Goal: Task Accomplishment & Management: Manage account settings

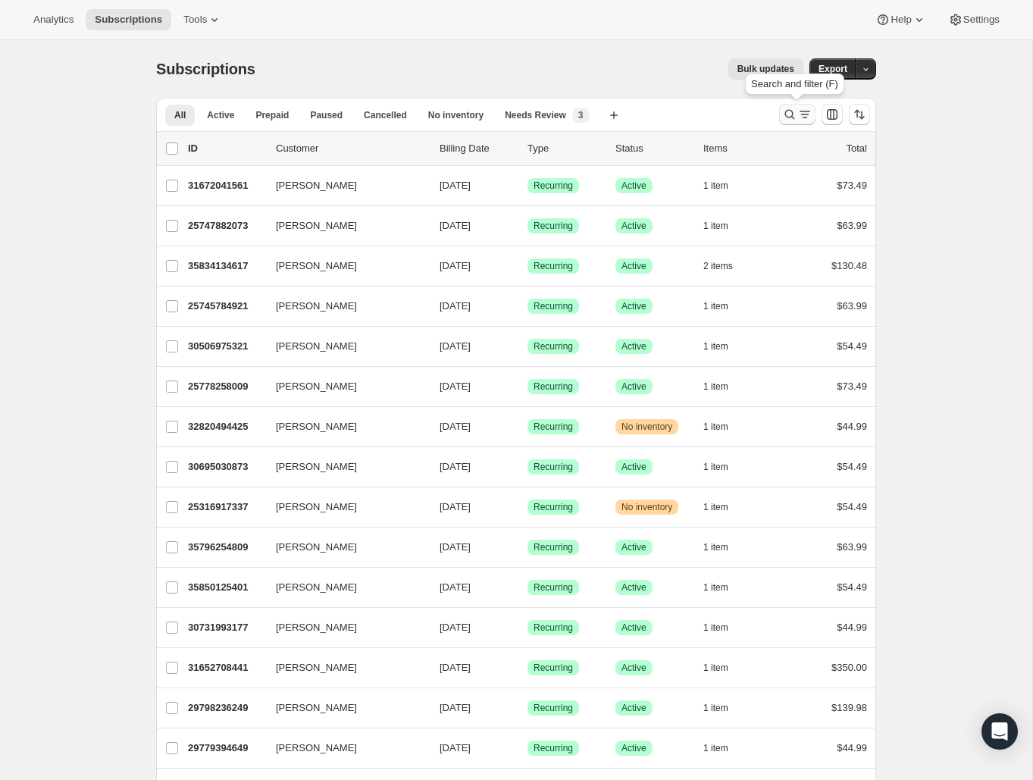
click at [786, 115] on icon "Search and filter results" at bounding box center [790, 115] width 10 height 10
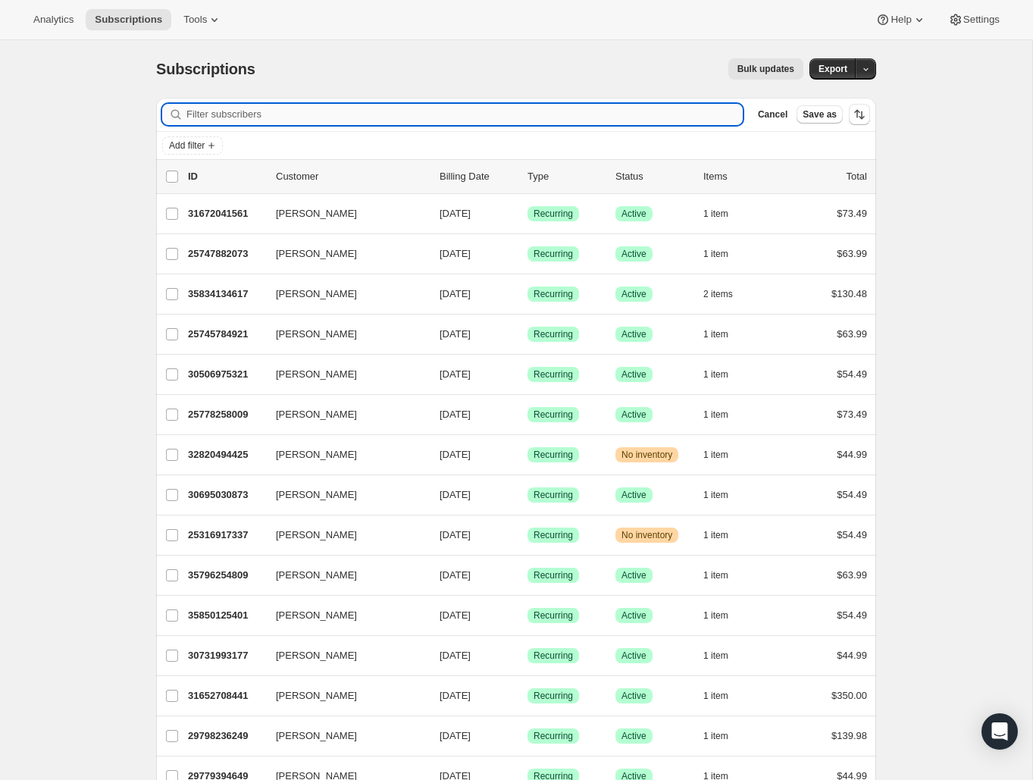
paste input "[PERSON_NAME]"
type input "[PERSON_NAME]"
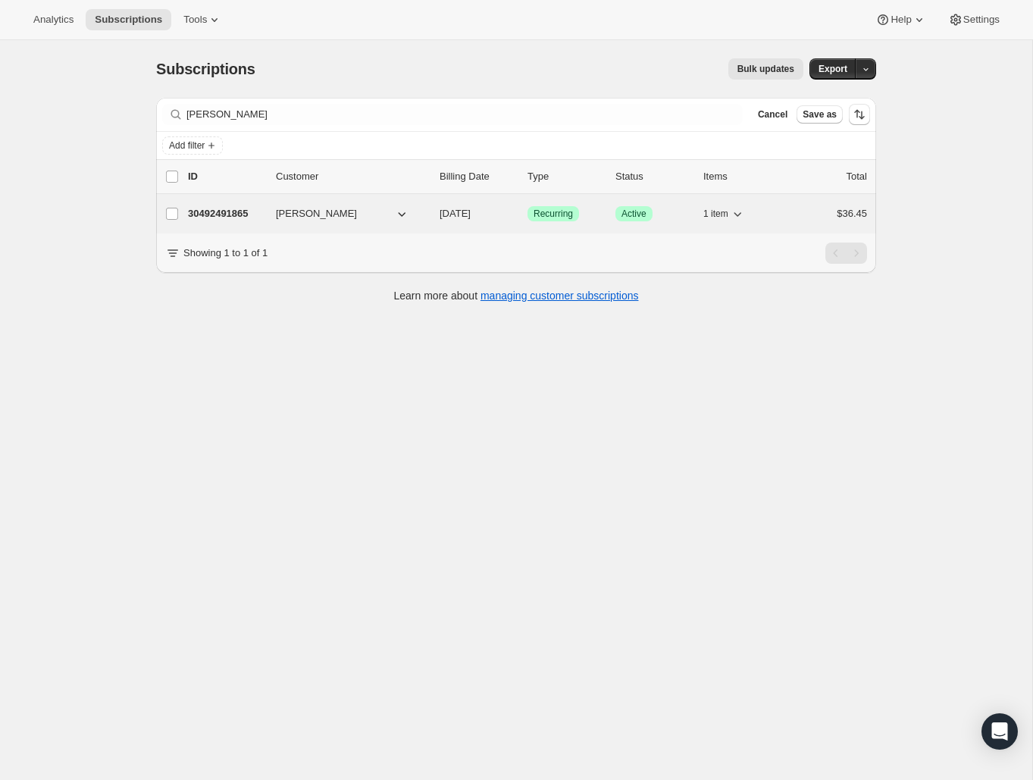
click at [257, 211] on p "30492491865" at bounding box center [226, 213] width 76 height 15
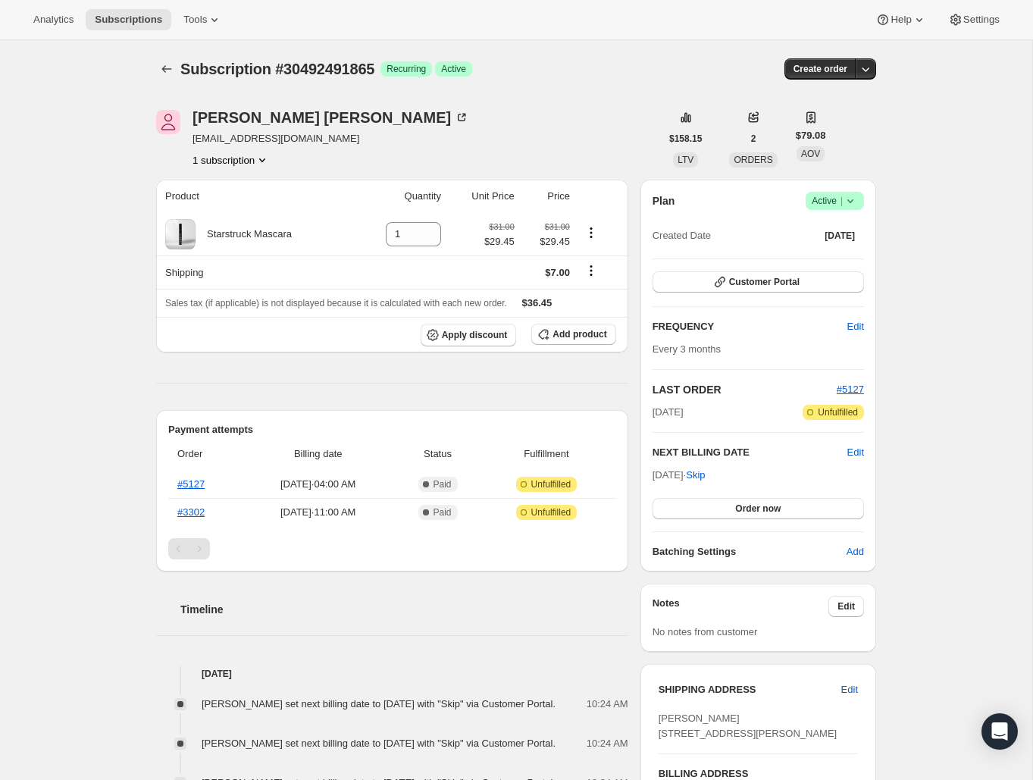
click at [844, 201] on icon at bounding box center [850, 200] width 15 height 15
click at [809, 264] on span "Cancel subscription" at bounding box center [830, 256] width 86 height 15
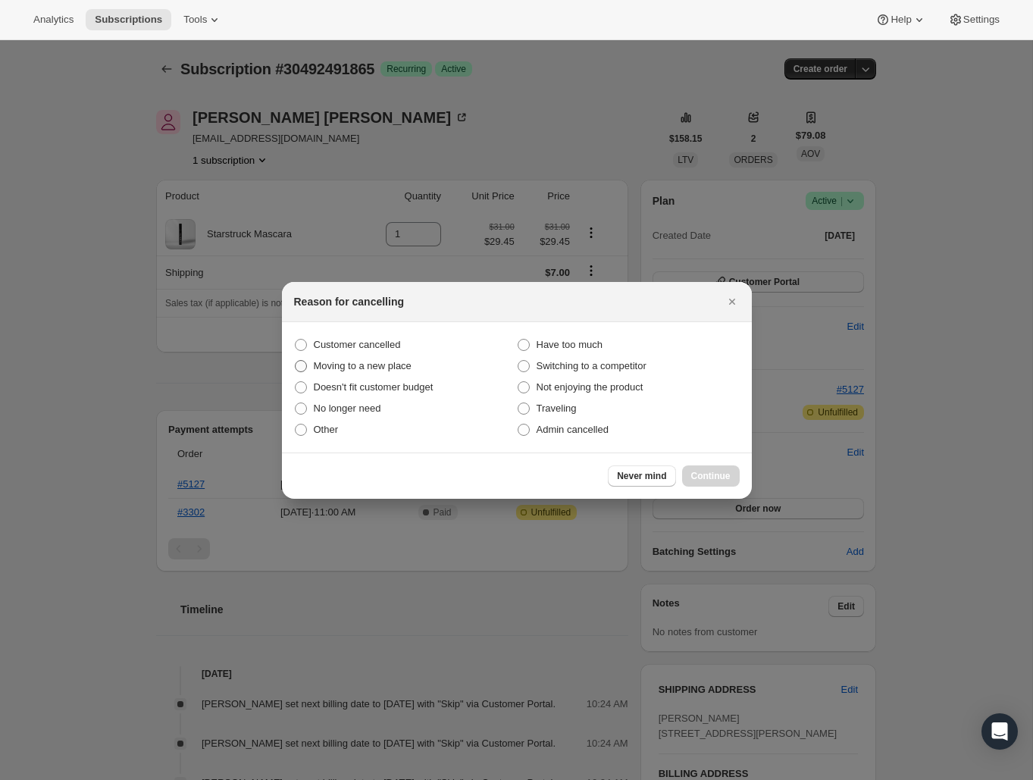
drag, startPoint x: 384, startPoint y: 346, endPoint x: 399, endPoint y: 359, distance: 20.4
click at [383, 346] on span "Customer cancelled" at bounding box center [357, 344] width 87 height 11
click at [296, 339] on input "Customer cancelled" at bounding box center [295, 339] width 1 height 1
radio input "true"
click at [705, 480] on span "Continue" at bounding box center [710, 476] width 39 height 12
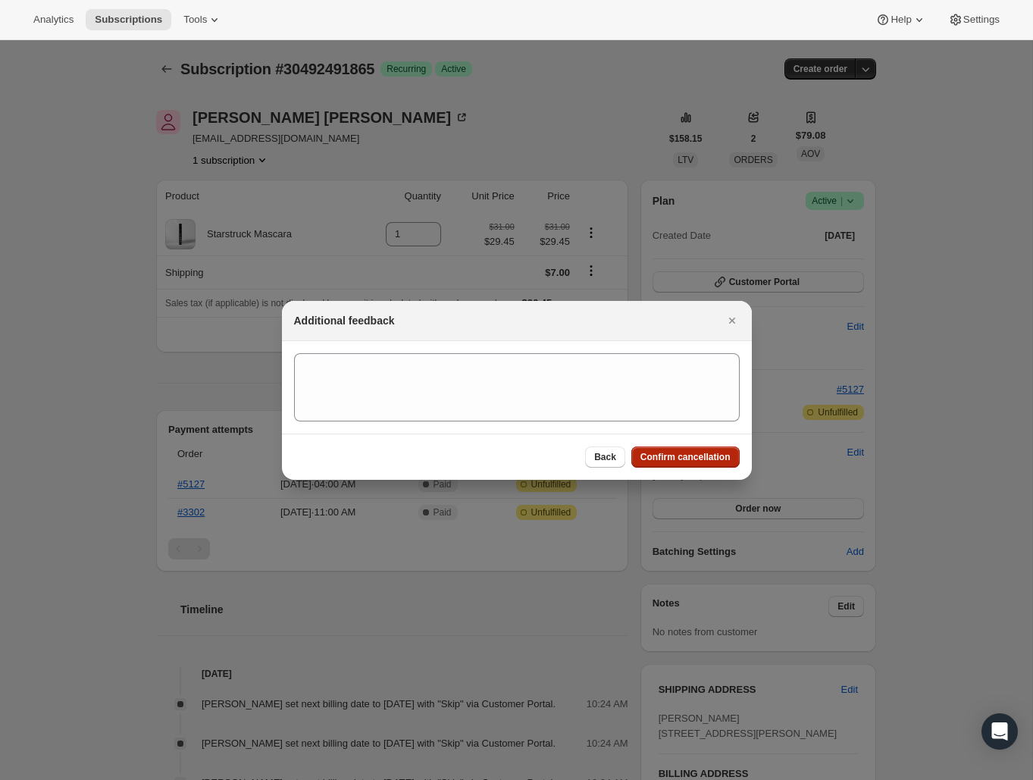
click at [694, 462] on span "Confirm cancellation" at bounding box center [685, 457] width 90 height 12
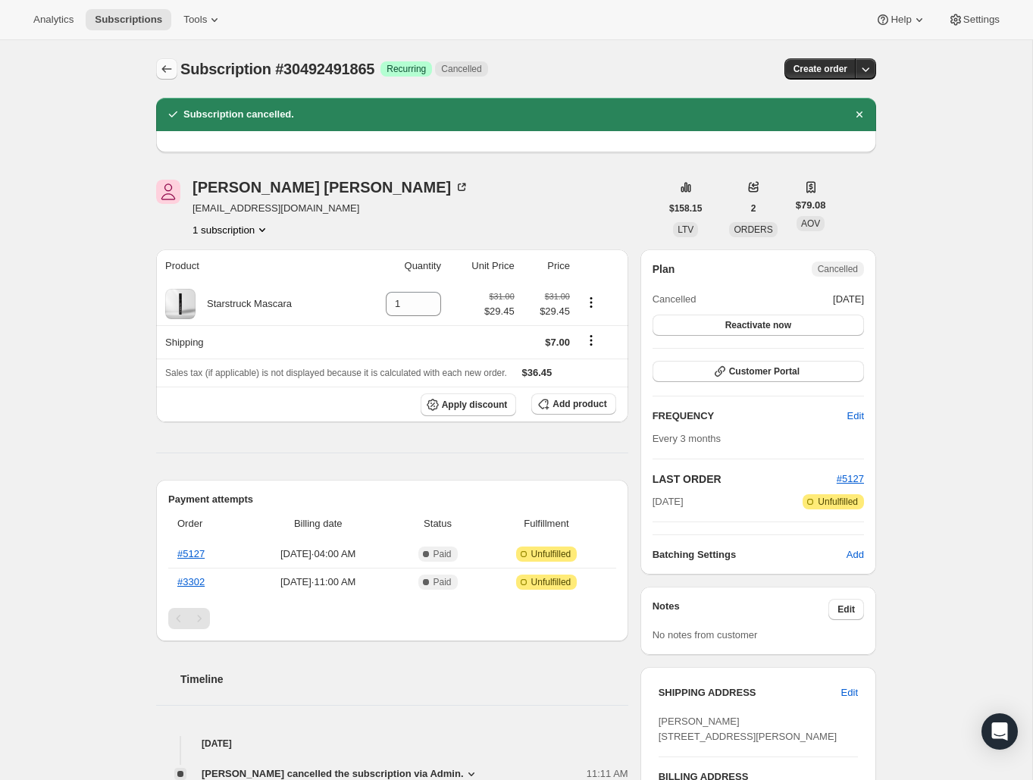
click at [170, 67] on icon "Subscriptions" at bounding box center [166, 68] width 15 height 15
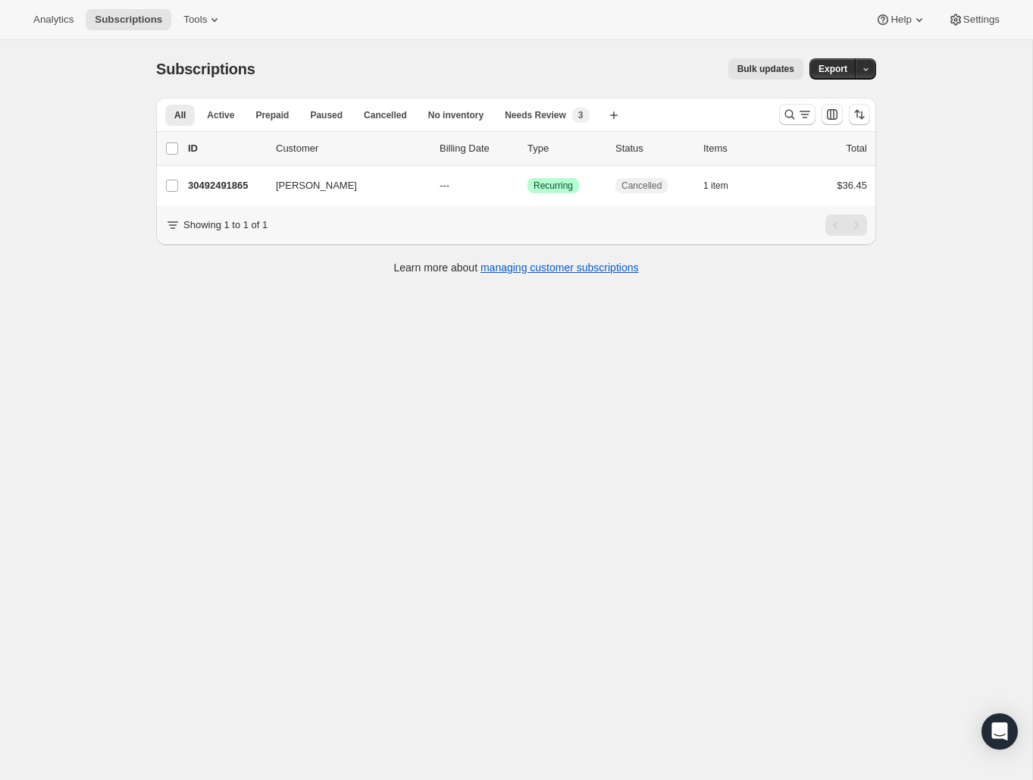
click at [775, 120] on div at bounding box center [824, 114] width 103 height 30
click at [792, 114] on icon "Search and filter results" at bounding box center [790, 115] width 10 height 10
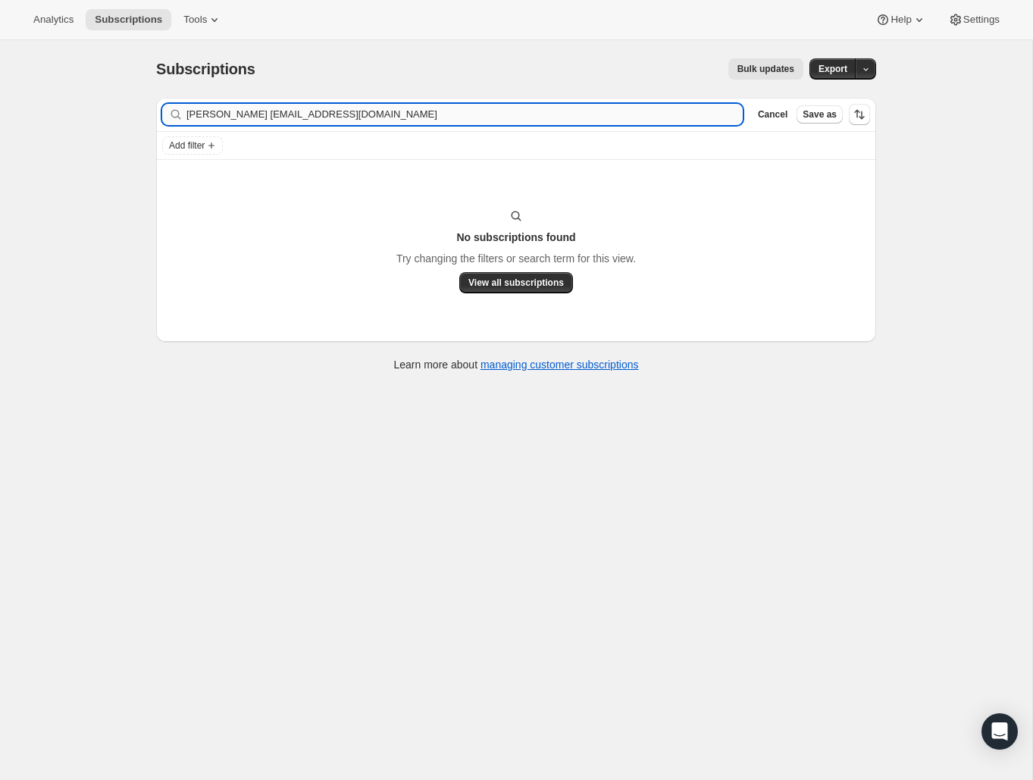
drag, startPoint x: 256, startPoint y: 114, endPoint x: 191, endPoint y: 113, distance: 65.2
click at [191, 113] on input "[PERSON_NAME] [EMAIL_ADDRESS][DOMAIN_NAME]" at bounding box center [464, 114] width 556 height 21
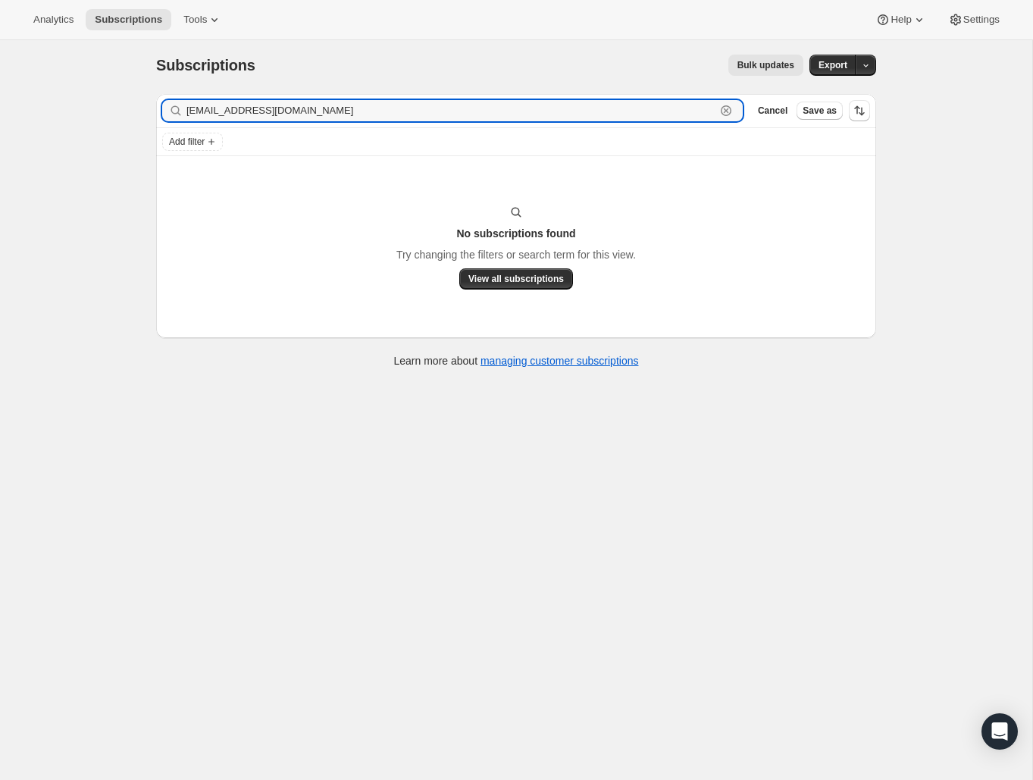
drag, startPoint x: 321, startPoint y: 114, endPoint x: 134, endPoint y: 99, distance: 187.8
click at [134, 99] on div "Subscriptions. This page is ready Subscriptions Bulk updates More actions Bulk …" at bounding box center [516, 426] width 1032 height 780
paste input "[EMAIL_ADDRESS]"
type input "[EMAIL_ADDRESS][DOMAIN_NAME]"
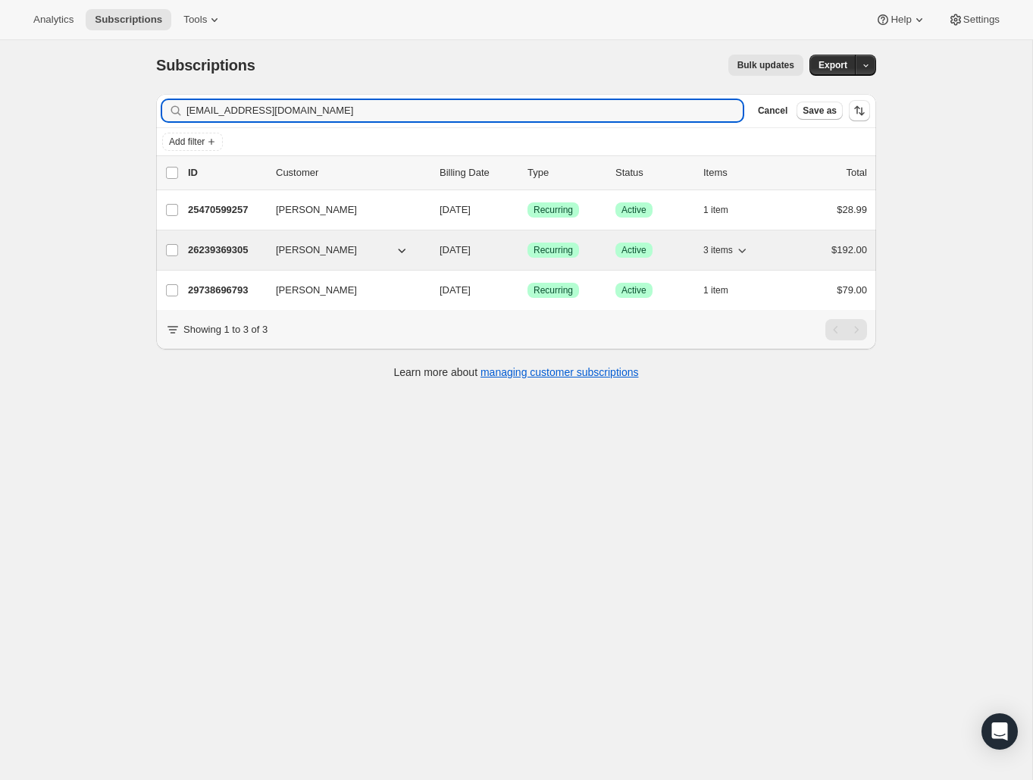
click at [237, 245] on p "26239369305" at bounding box center [226, 249] width 76 height 15
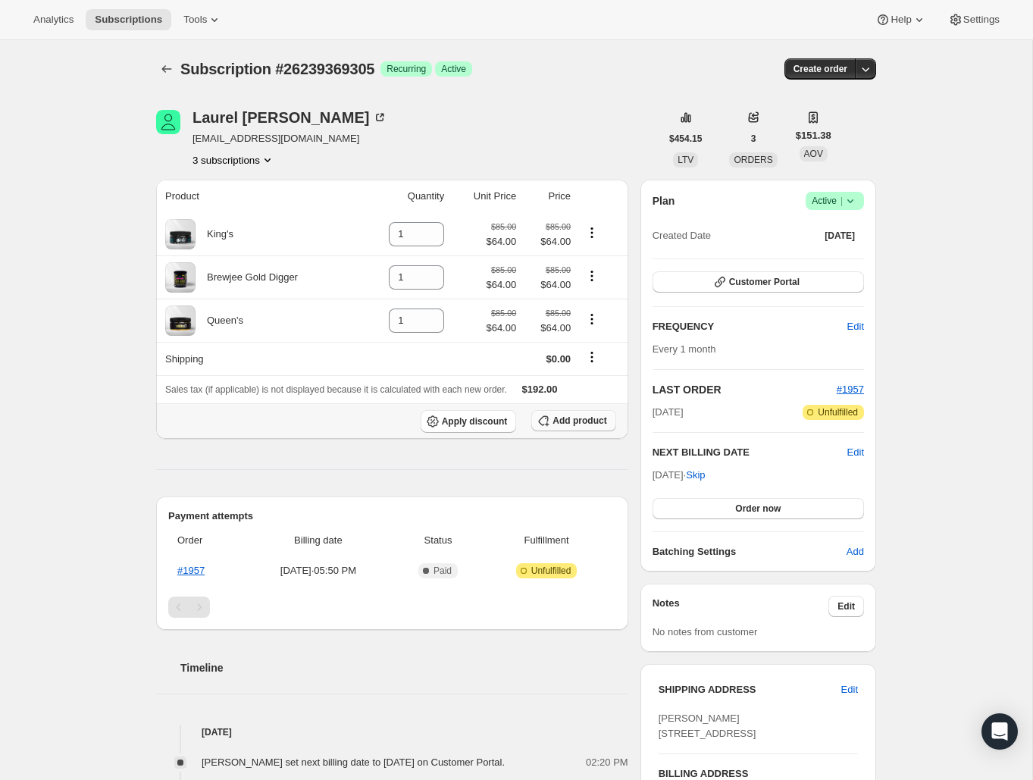
click at [561, 421] on span "Add product" at bounding box center [579, 420] width 54 height 12
click at [166, 73] on icon "Subscriptions" at bounding box center [166, 68] width 15 height 15
